Goal: Use online tool/utility: Utilize a website feature to perform a specific function

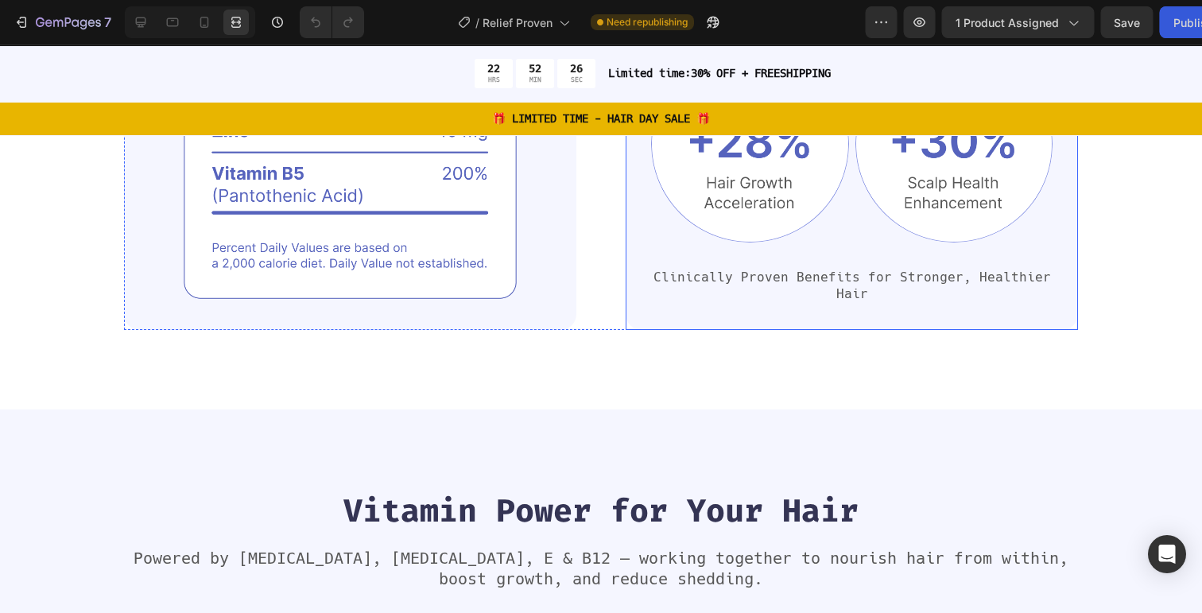
scroll to position [1661, 0]
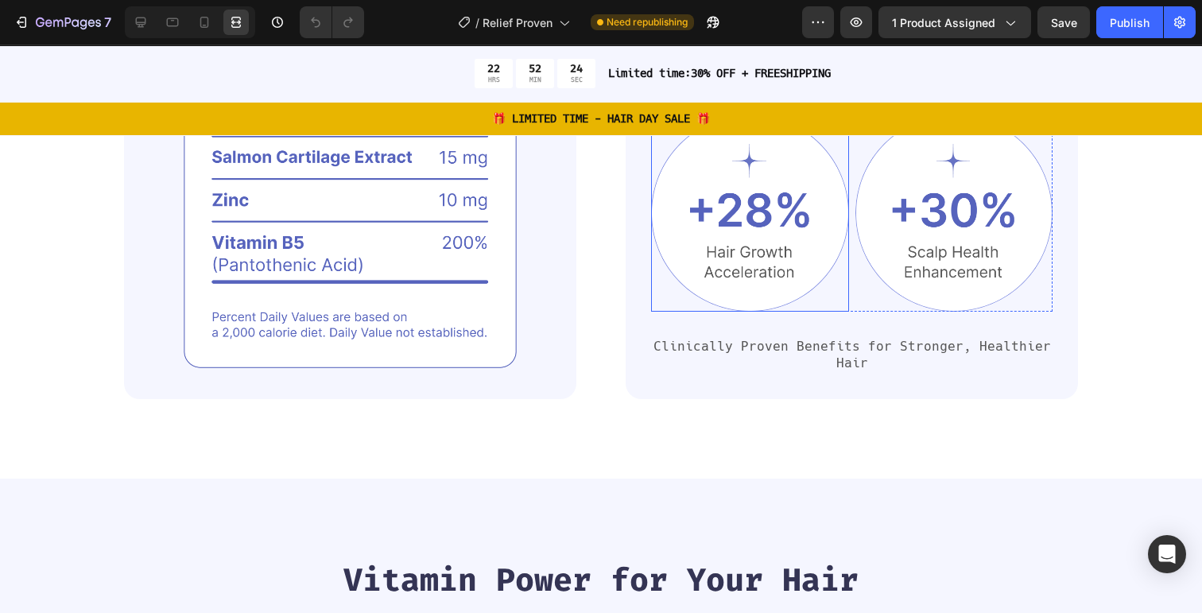
click at [722, 259] on img at bounding box center [750, 213] width 198 height 198
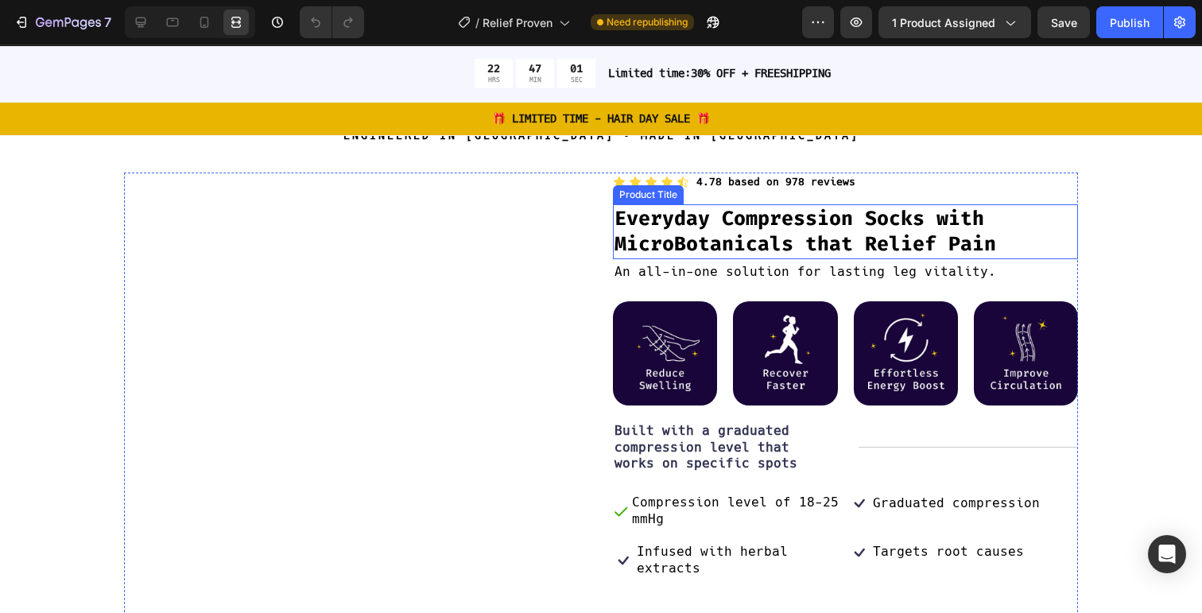
scroll to position [118, 0]
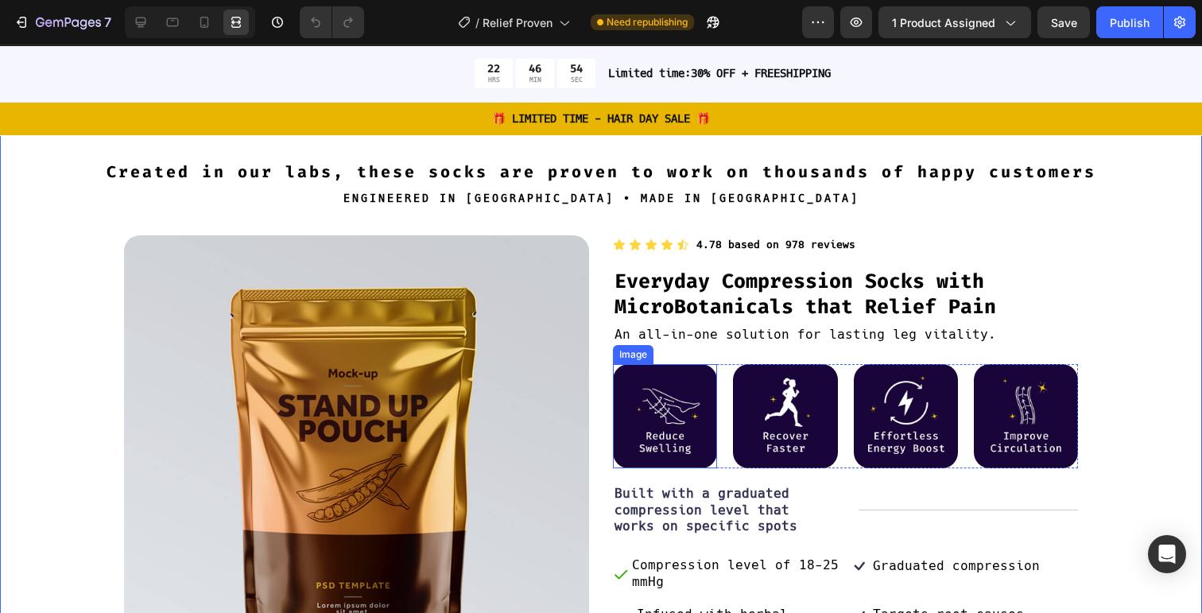
scroll to position [64, 0]
